Goal: Task Accomplishment & Management: Manage account settings

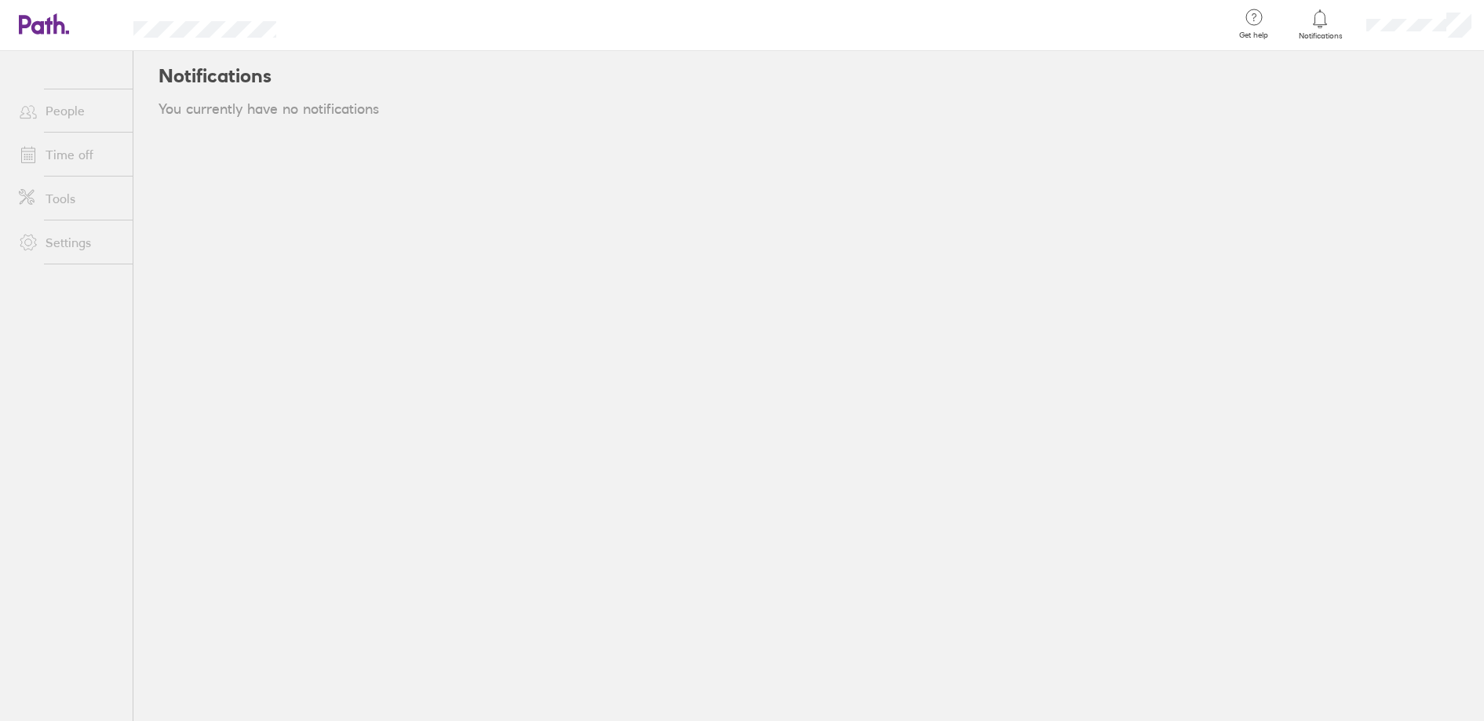
click at [60, 113] on link "People" at bounding box center [69, 110] width 126 height 31
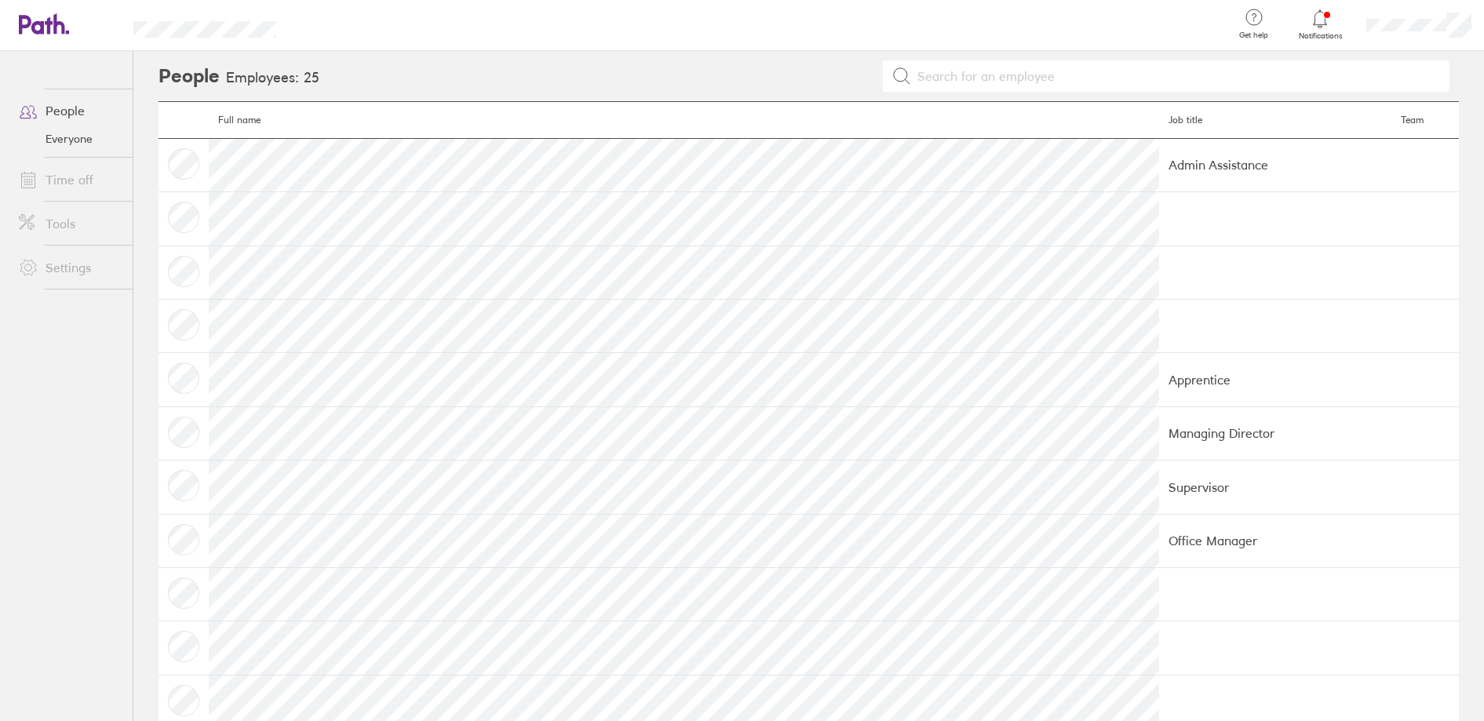
click at [71, 184] on link "Time off" at bounding box center [69, 179] width 126 height 31
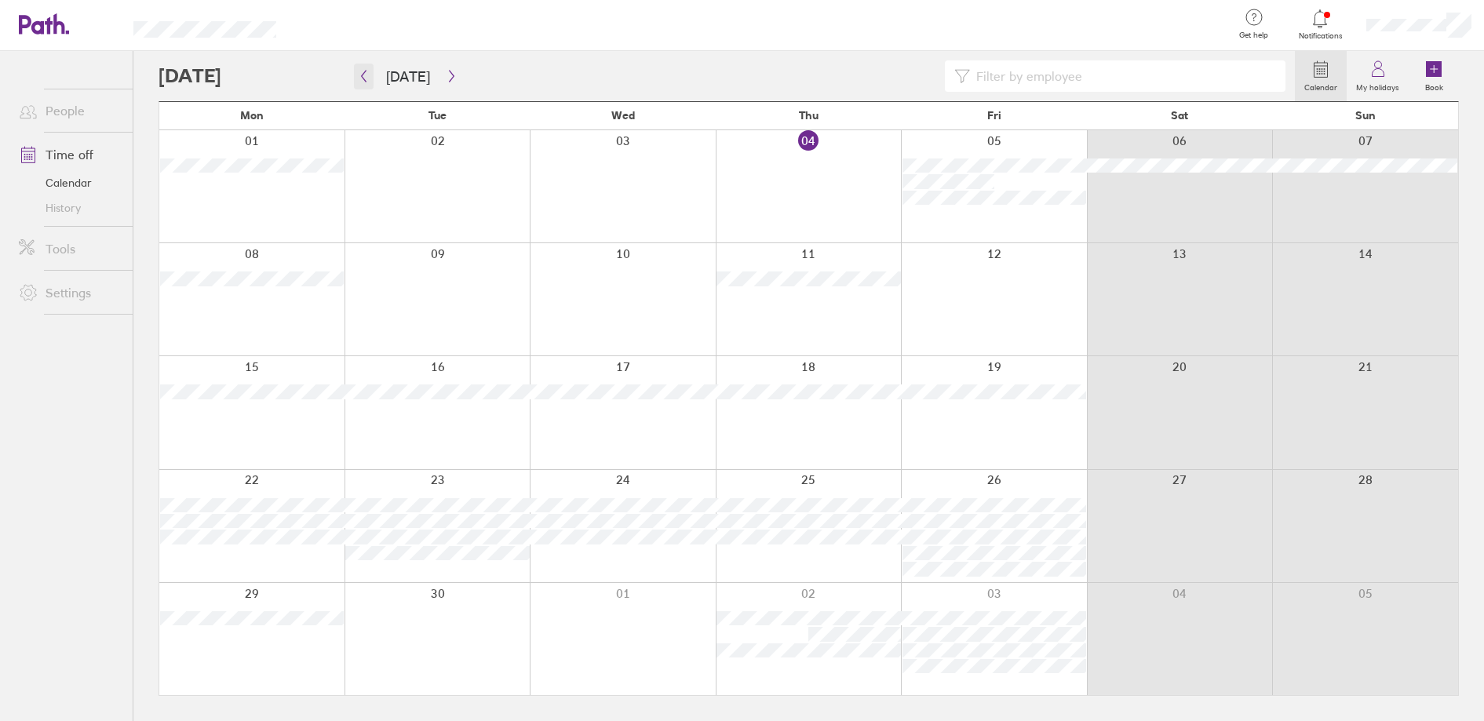
click at [363, 76] on icon "button" at bounding box center [364, 76] width 12 height 13
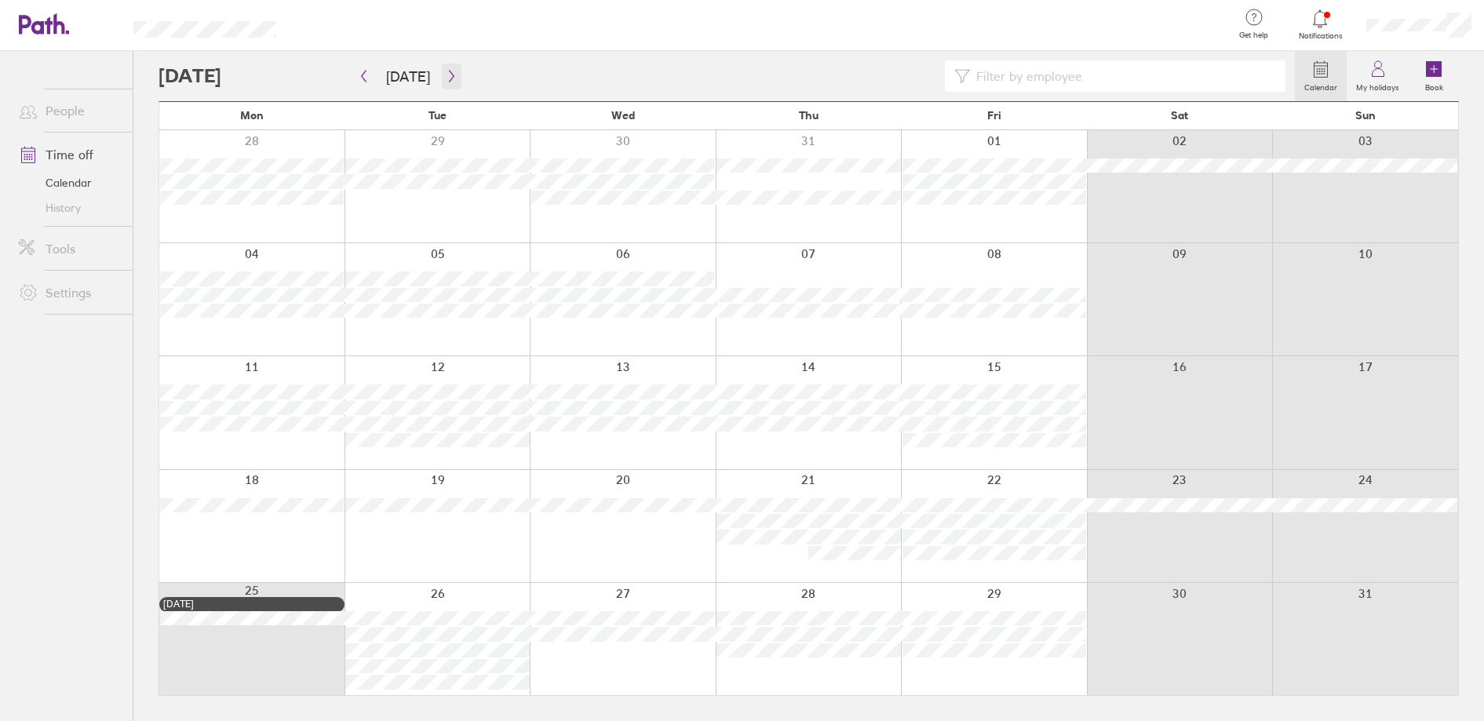
click at [442, 68] on button "button" at bounding box center [452, 77] width 20 height 26
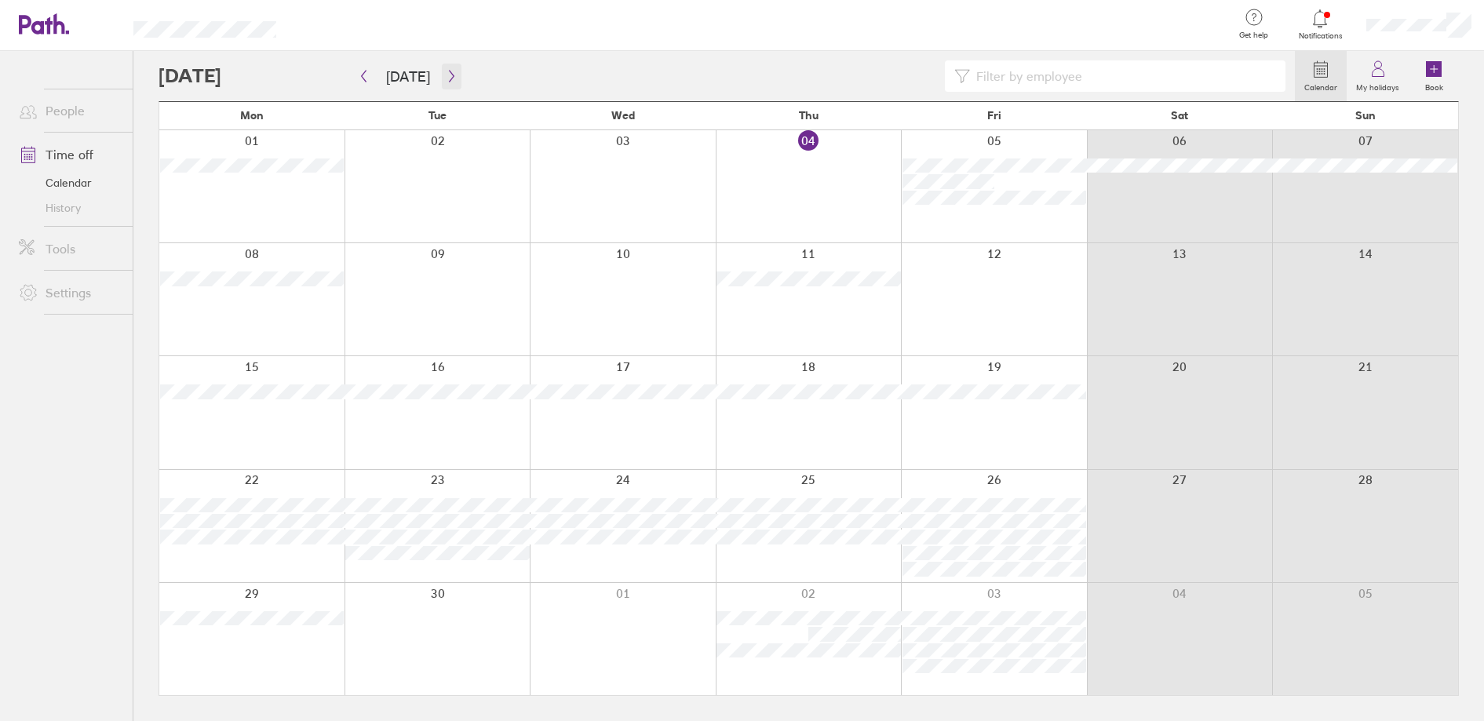
click at [446, 75] on icon "button" at bounding box center [452, 76] width 12 height 13
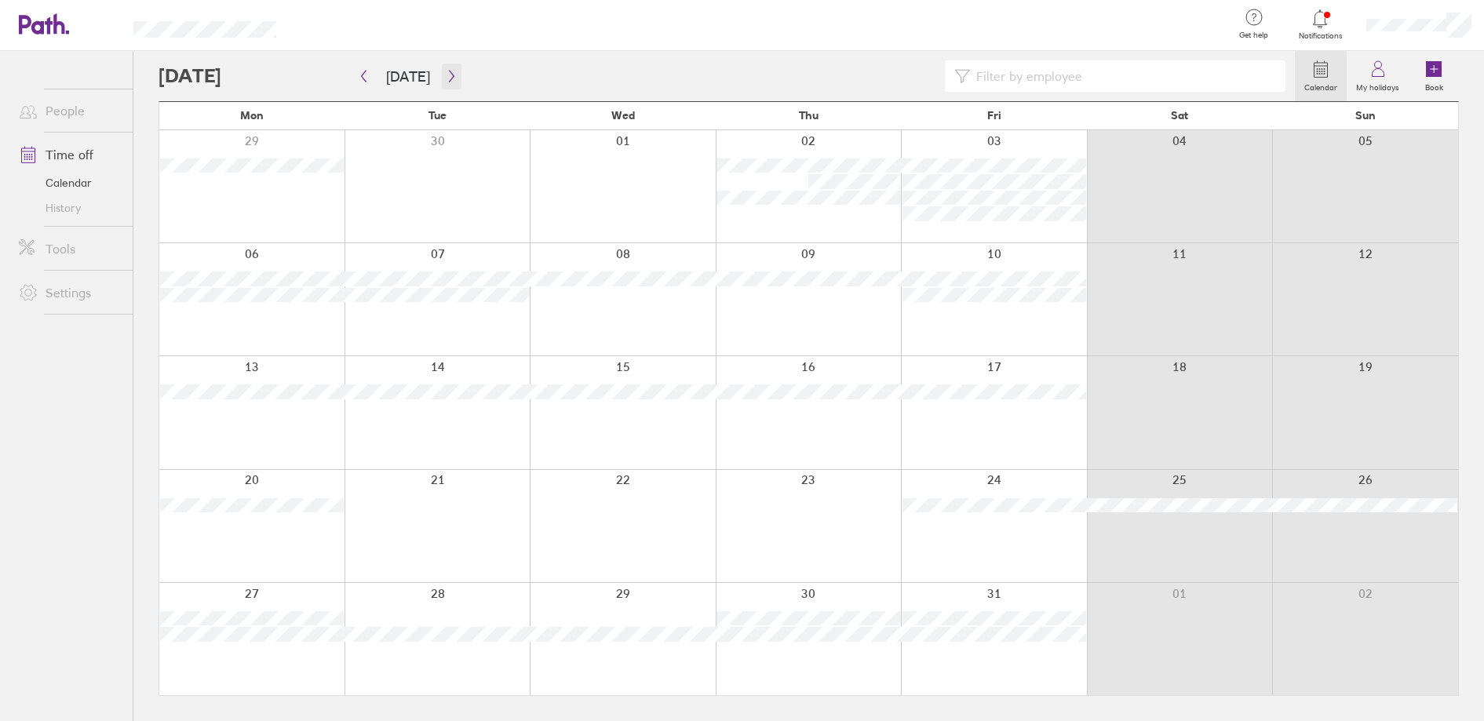
click at [449, 71] on icon "button" at bounding box center [451, 77] width 5 height 12
